Goal: Find specific fact: Find specific fact

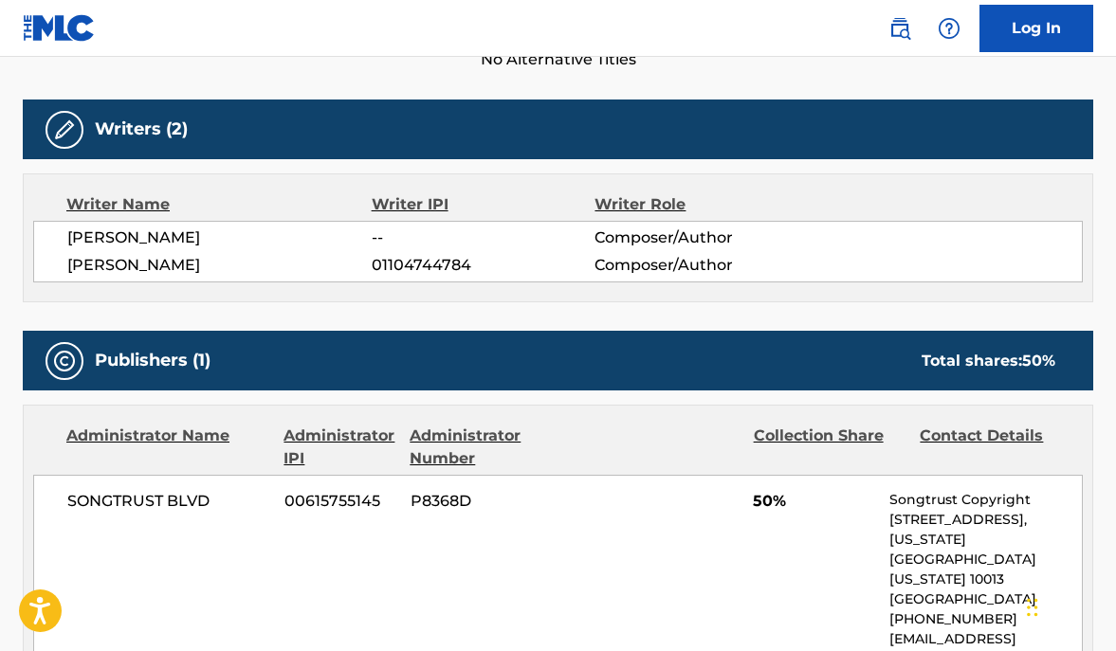
scroll to position [586, 0]
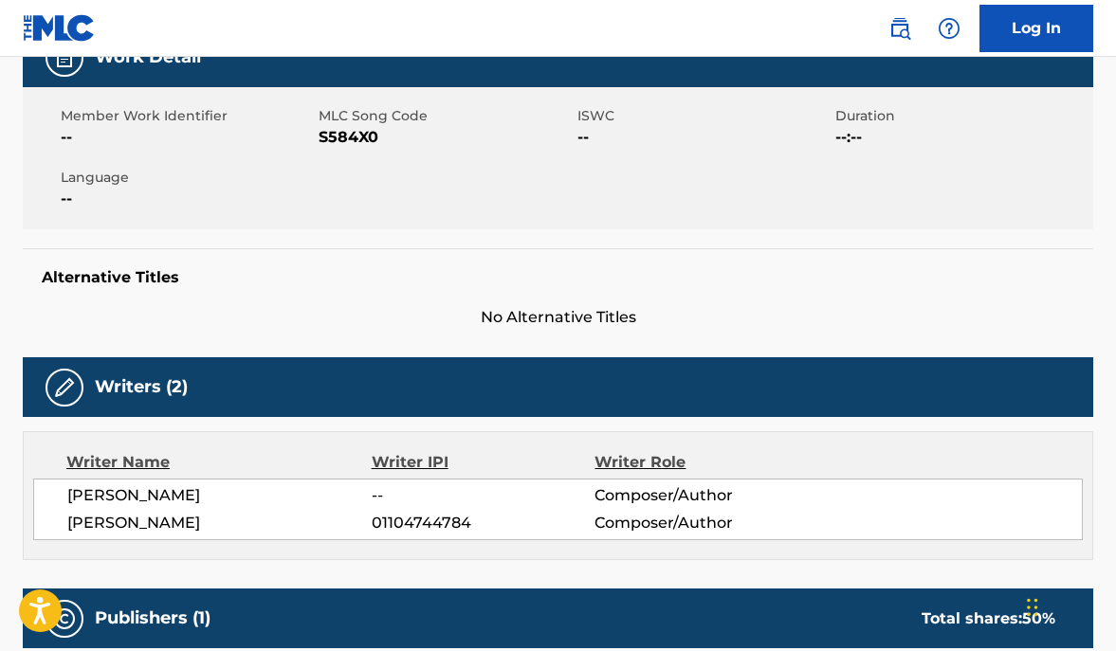
scroll to position [348, 0]
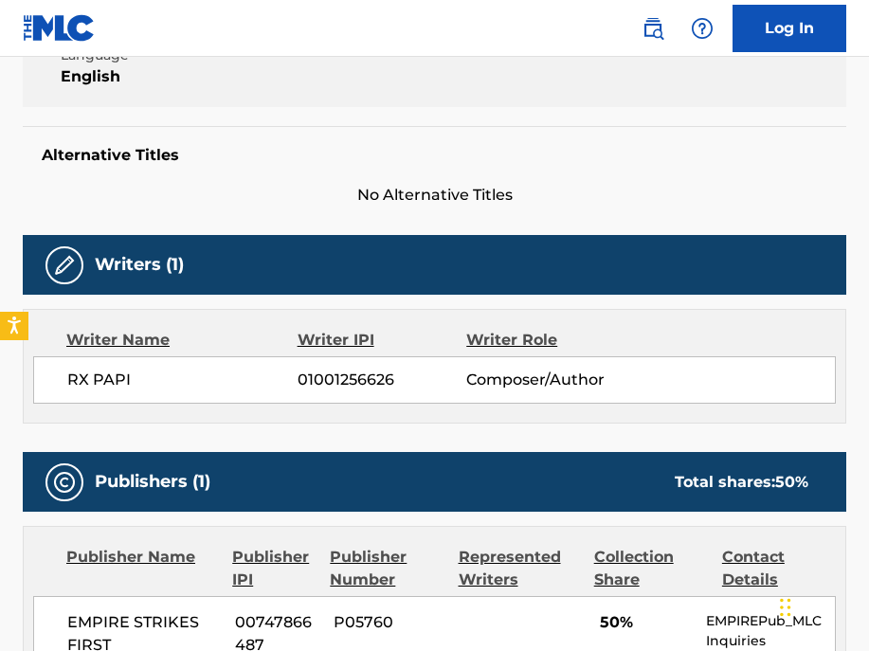
scroll to position [420, 0]
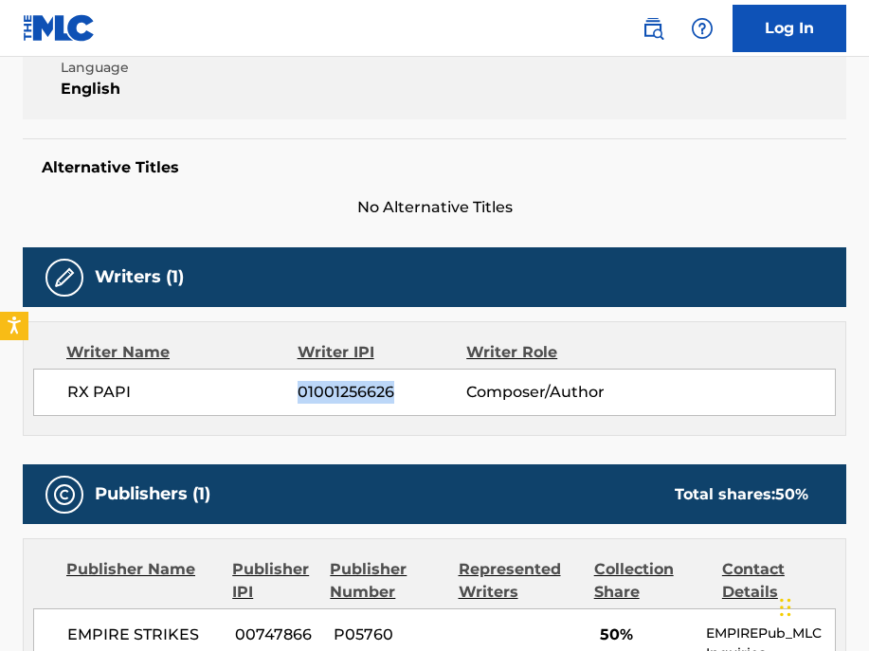
drag, startPoint x: 300, startPoint y: 393, endPoint x: 393, endPoint y: 393, distance: 92.9
click at [393, 393] on span "01001256626" at bounding box center [382, 392] width 169 height 23
copy span "01001256626"
